Goal: Navigation & Orientation: Find specific page/section

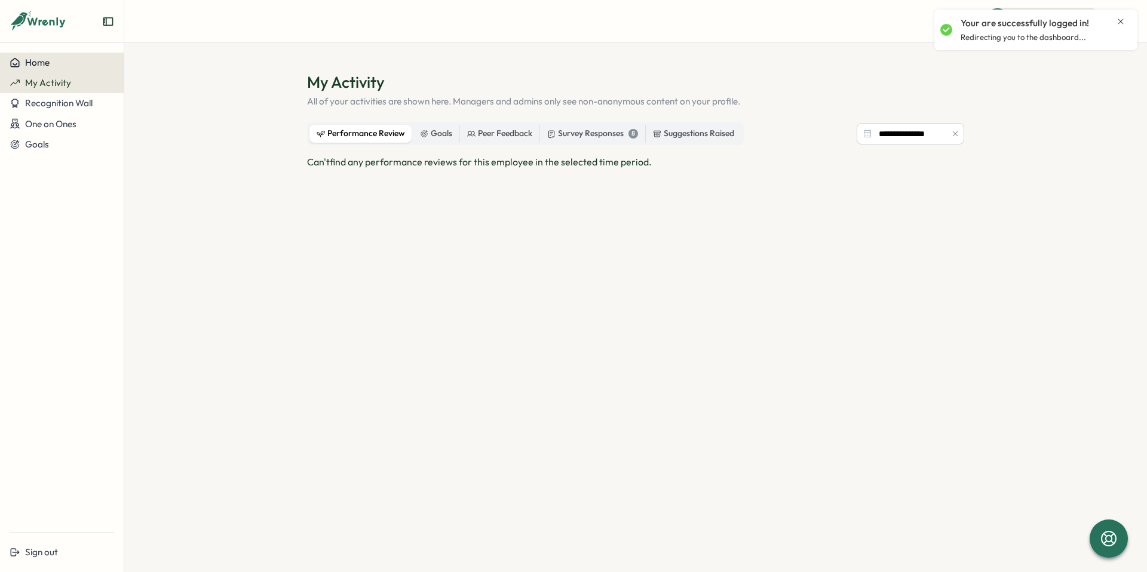
click at [82, 66] on div "Home" at bounding box center [62, 62] width 105 height 11
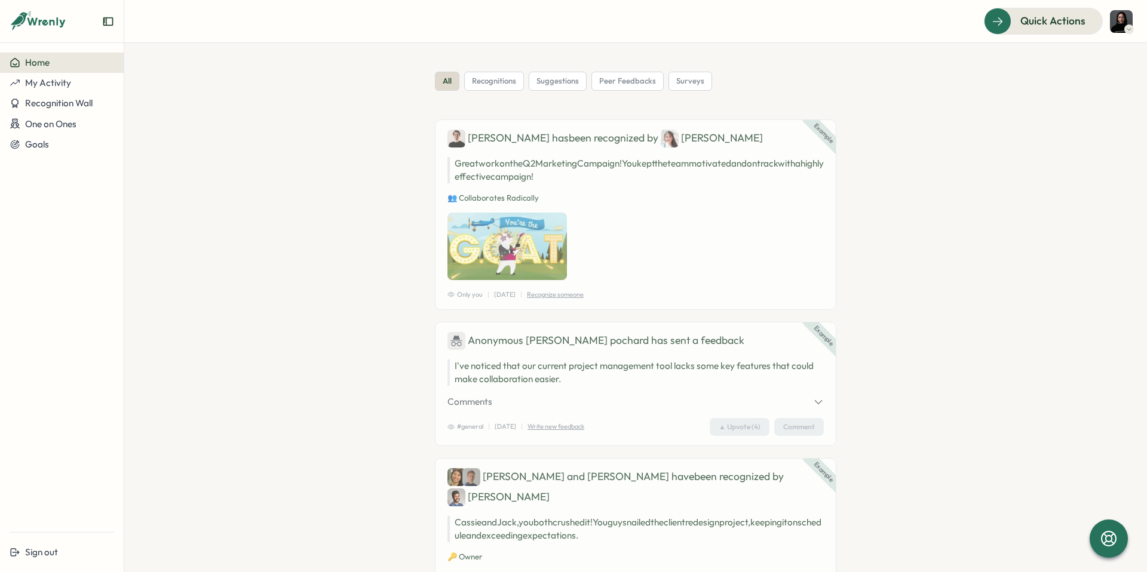
click at [53, 26] on icon at bounding box center [38, 21] width 57 height 20
click at [62, 74] on button "My Activity" at bounding box center [62, 83] width 124 height 20
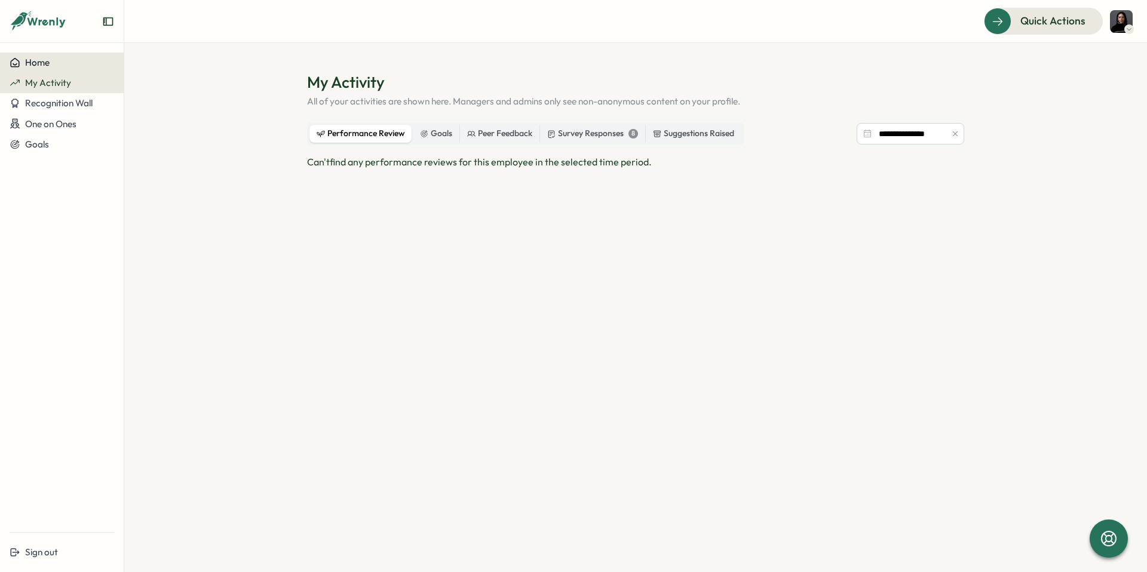
click at [62, 65] on div "Home" at bounding box center [62, 62] width 105 height 11
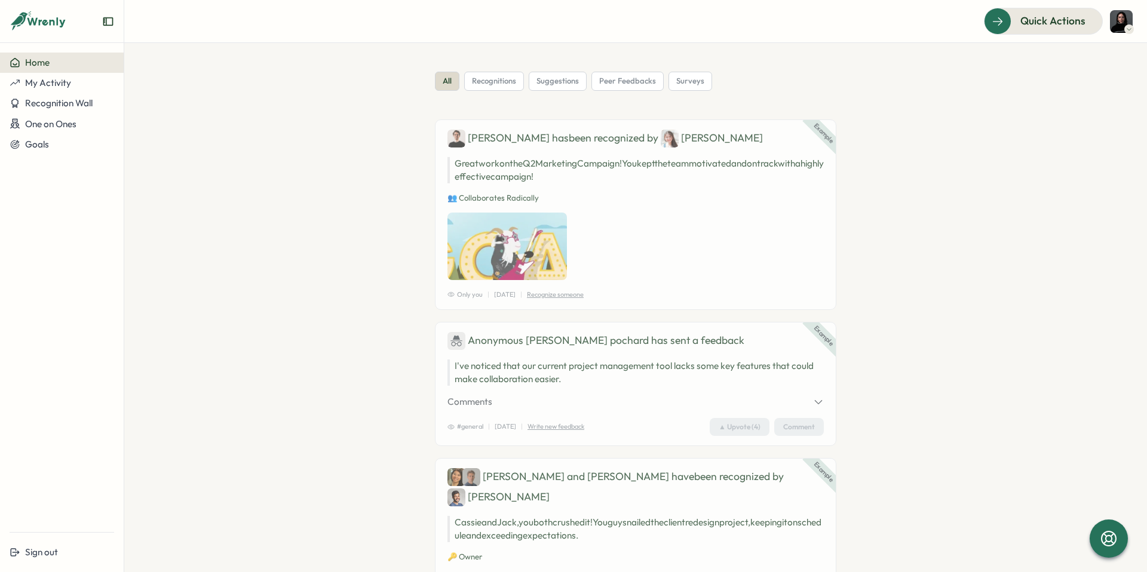
click at [1128, 26] on icon at bounding box center [1129, 29] width 6 height 10
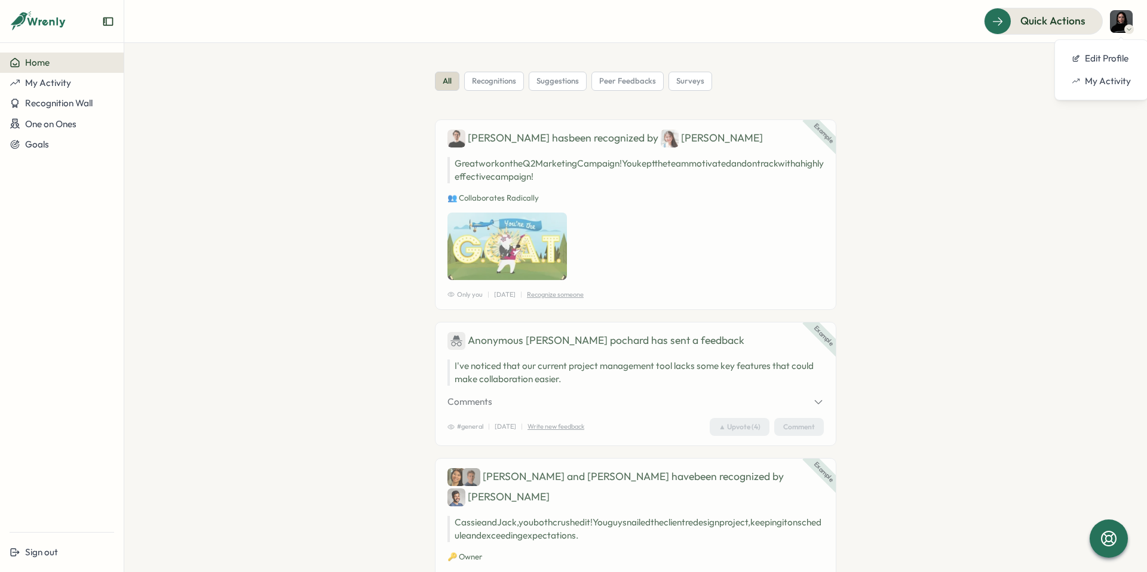
click at [1128, 26] on icon at bounding box center [1129, 29] width 6 height 10
